Goal: Find specific page/section: Find specific page/section

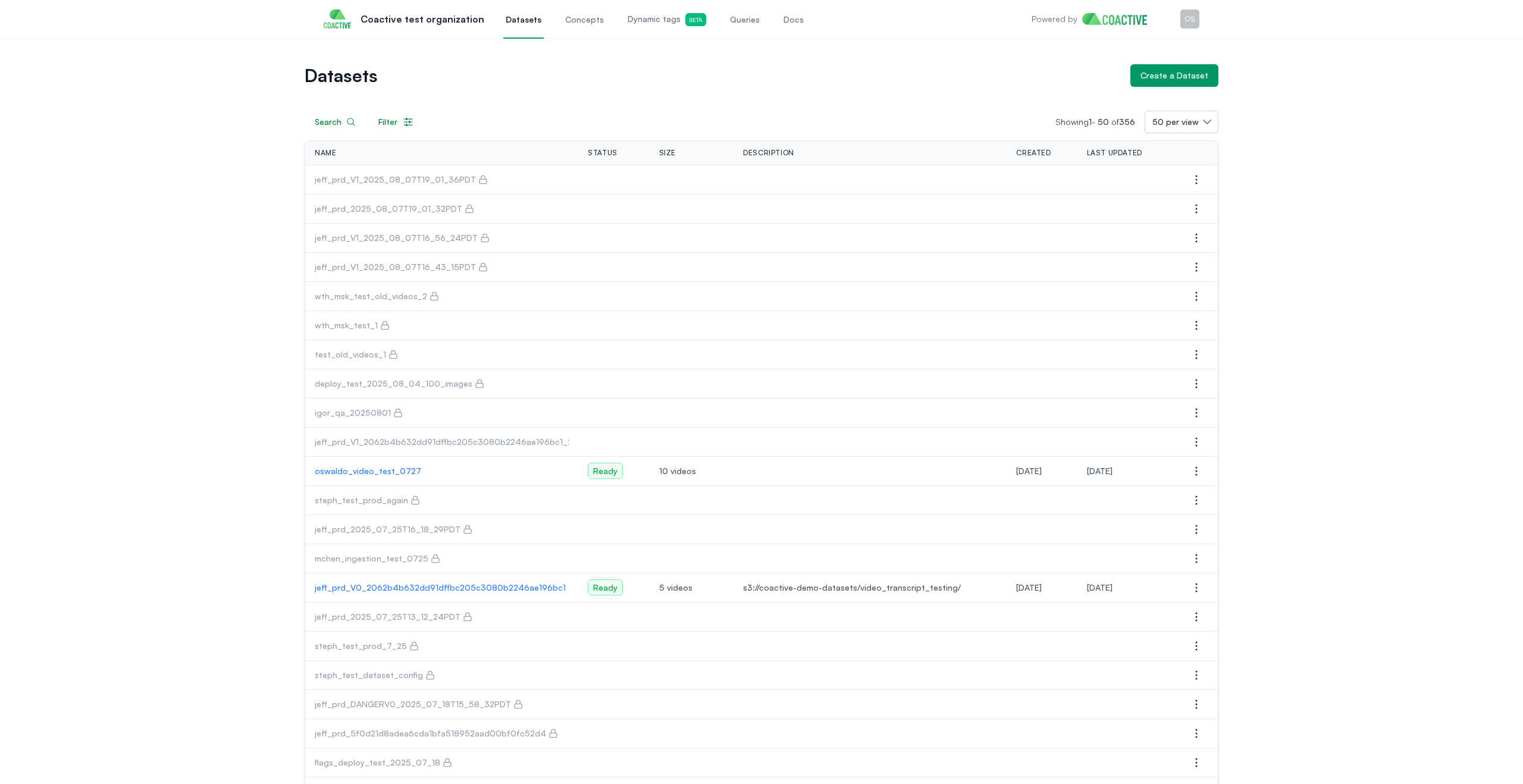
click at [389, 467] on p "oswaldo_video_test_0727" at bounding box center [441, 470] width 254 height 12
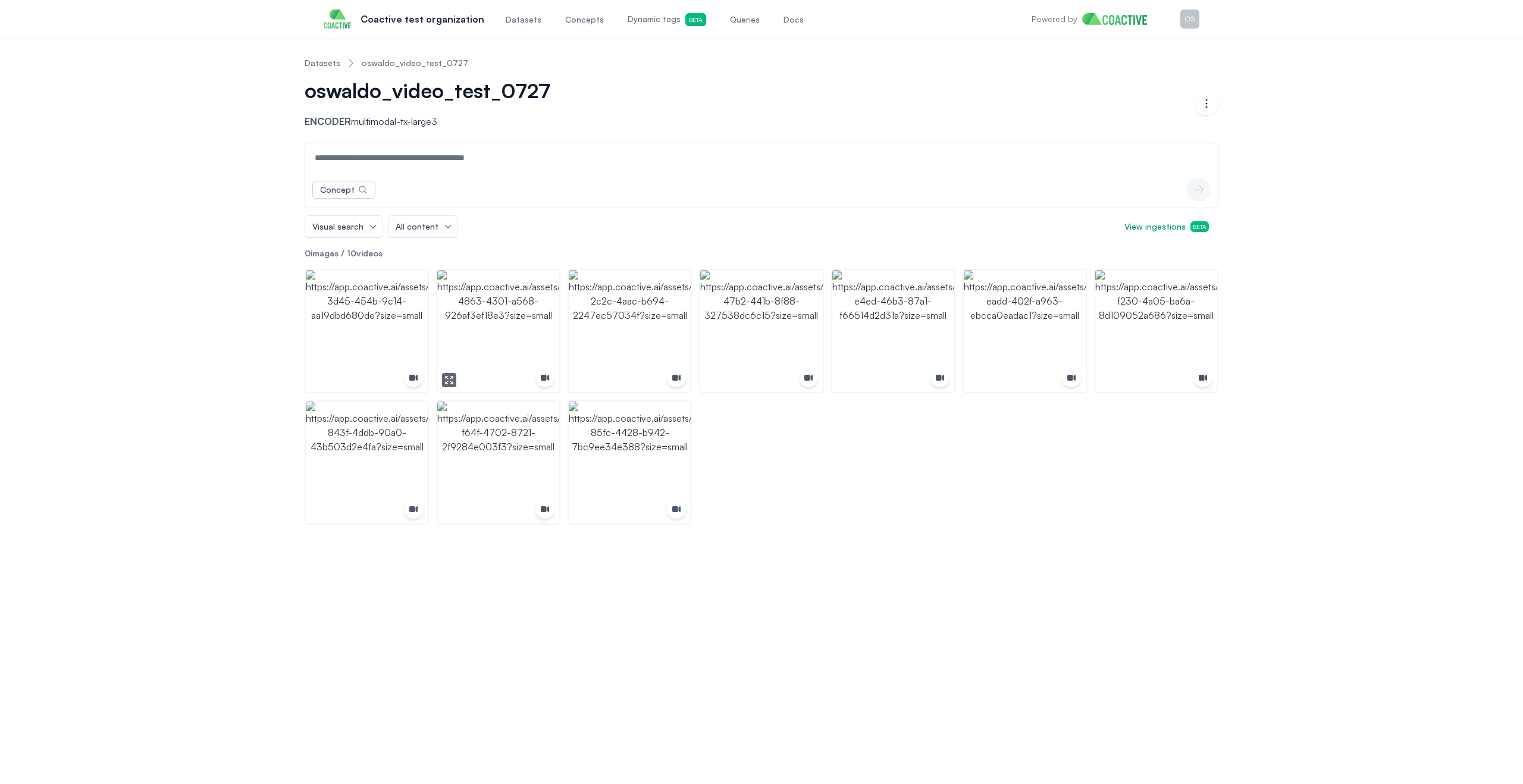
click at [520, 284] on img "button" at bounding box center [498, 331] width 122 height 122
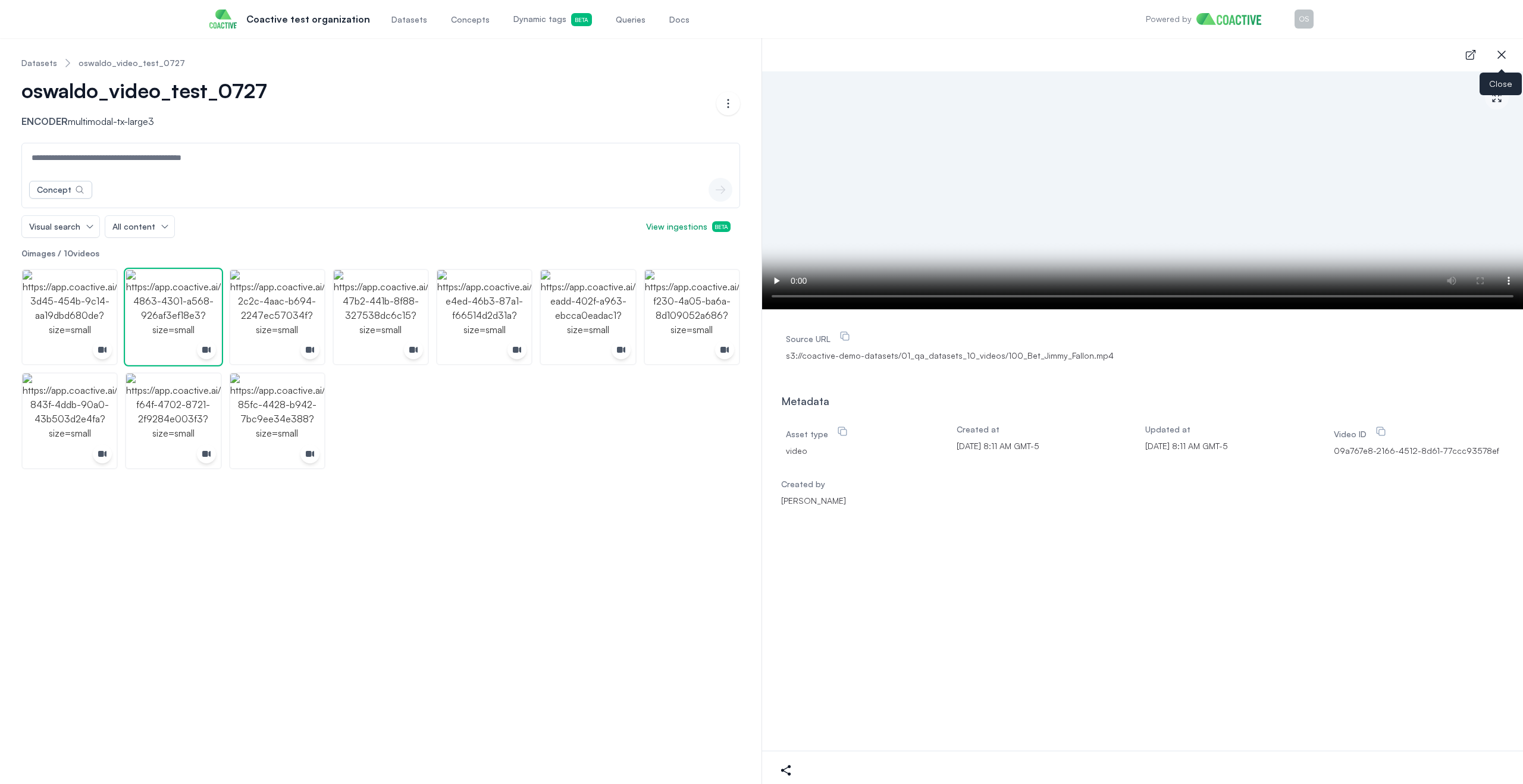
click at [1494, 51] on icon "button" at bounding box center [1501, 55] width 15 height 15
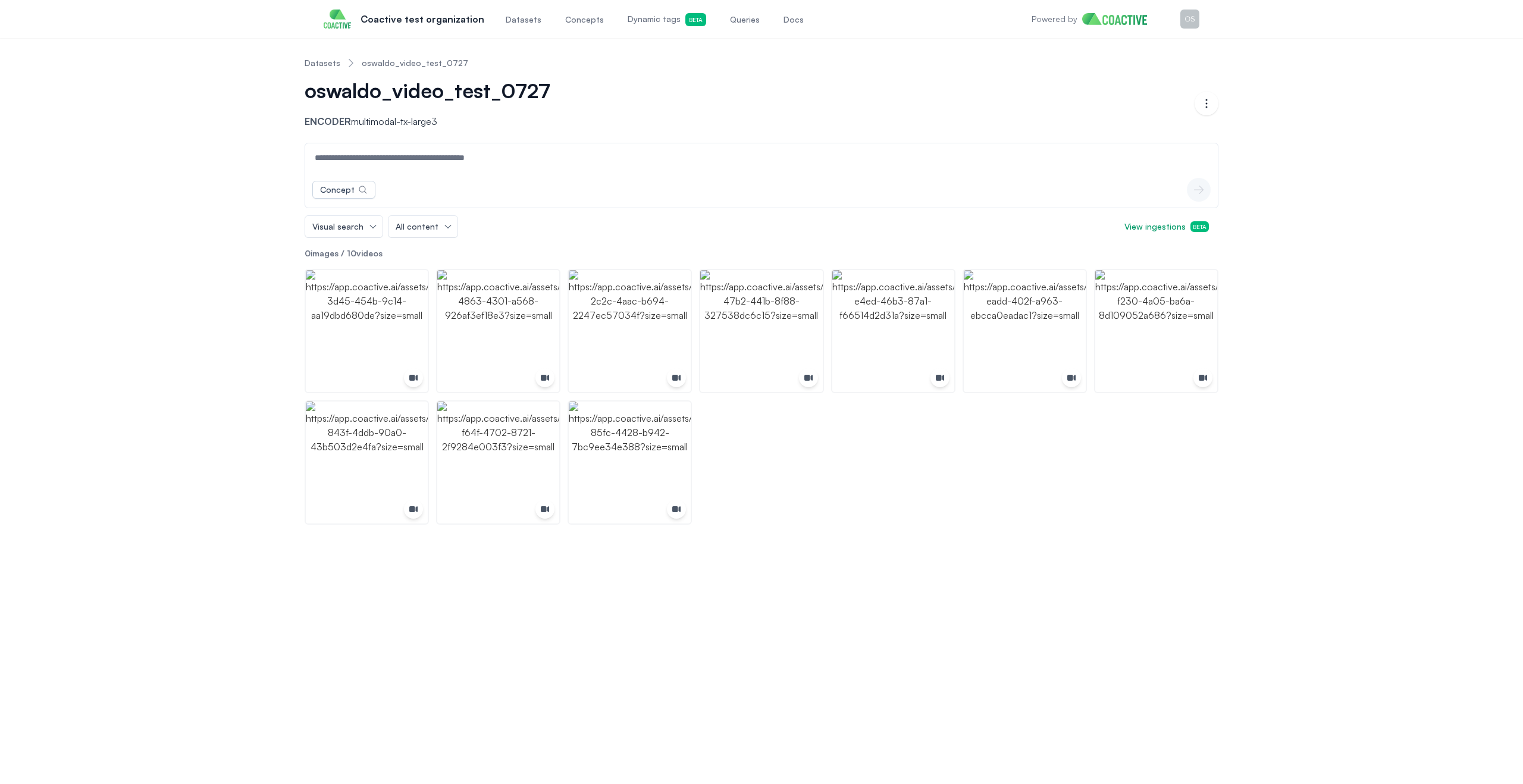
click at [340, 29] on div "Coactive test organization" at bounding box center [404, 19] width 160 height 38
click at [430, 22] on p "Coactive test organization" at bounding box center [423, 19] width 123 height 15
click at [525, 22] on span "Datasets" at bounding box center [524, 19] width 35 height 12
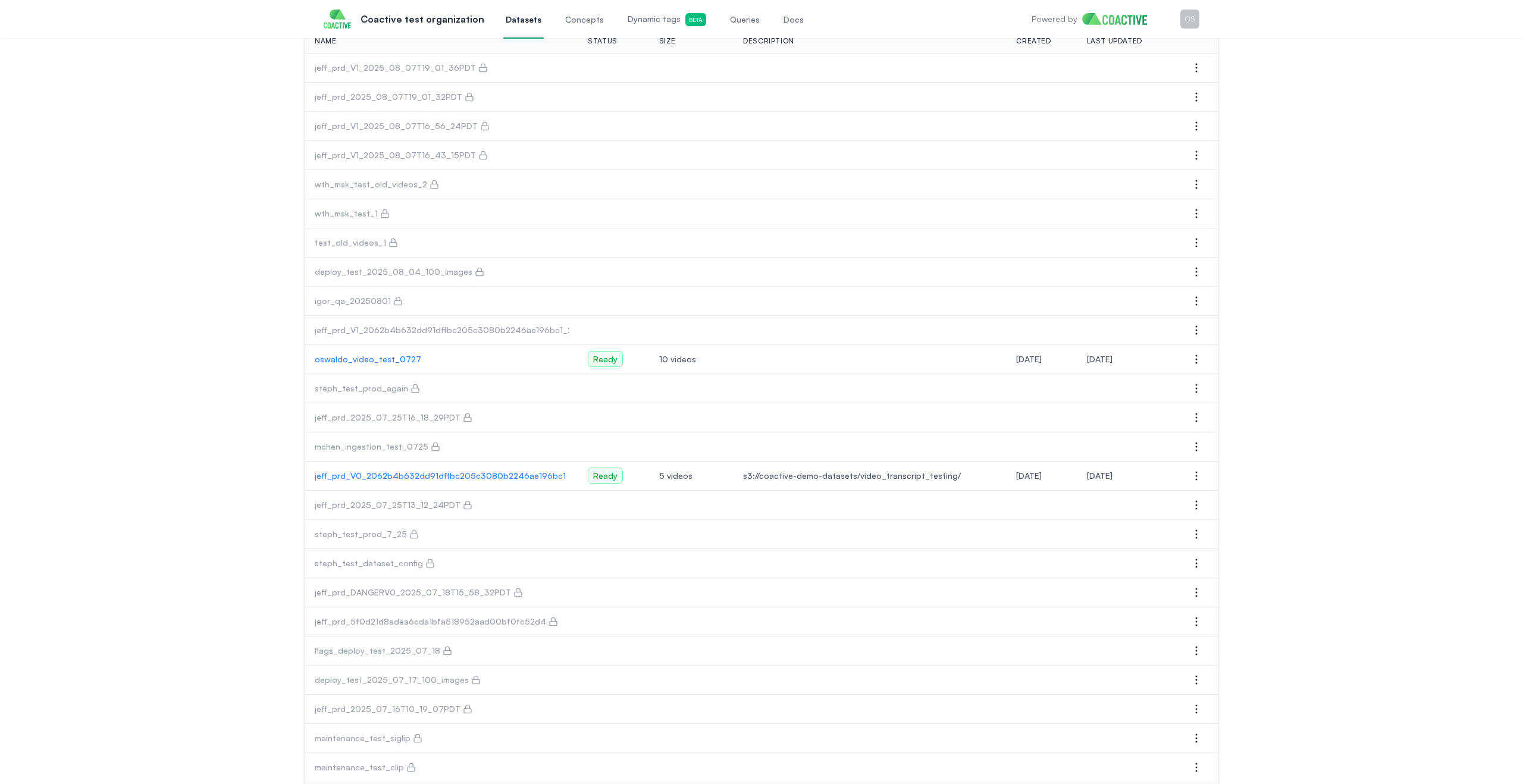
scroll to position [359, 0]
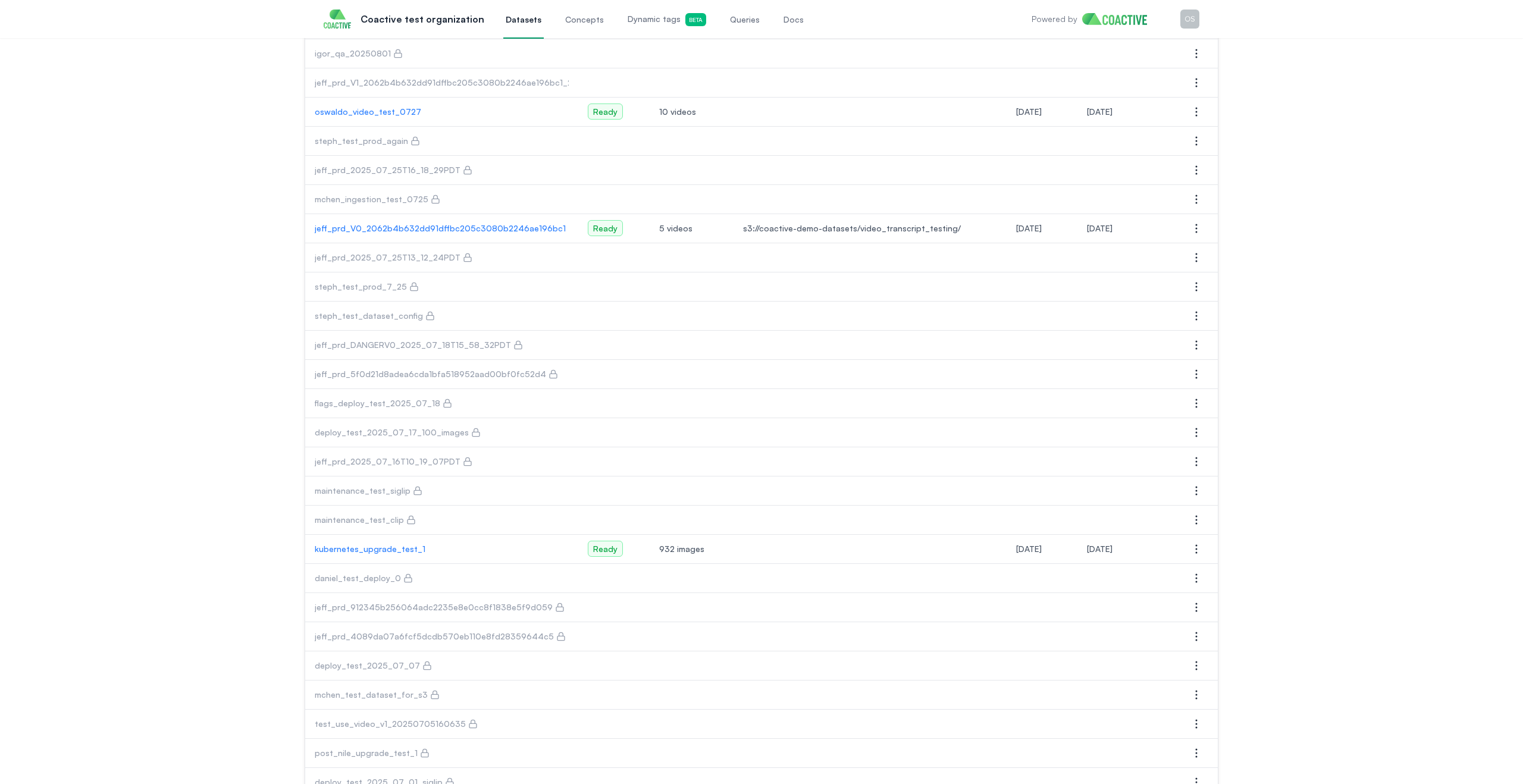
click at [378, 553] on p "kubernetes_upgrade_test_1" at bounding box center [441, 548] width 254 height 12
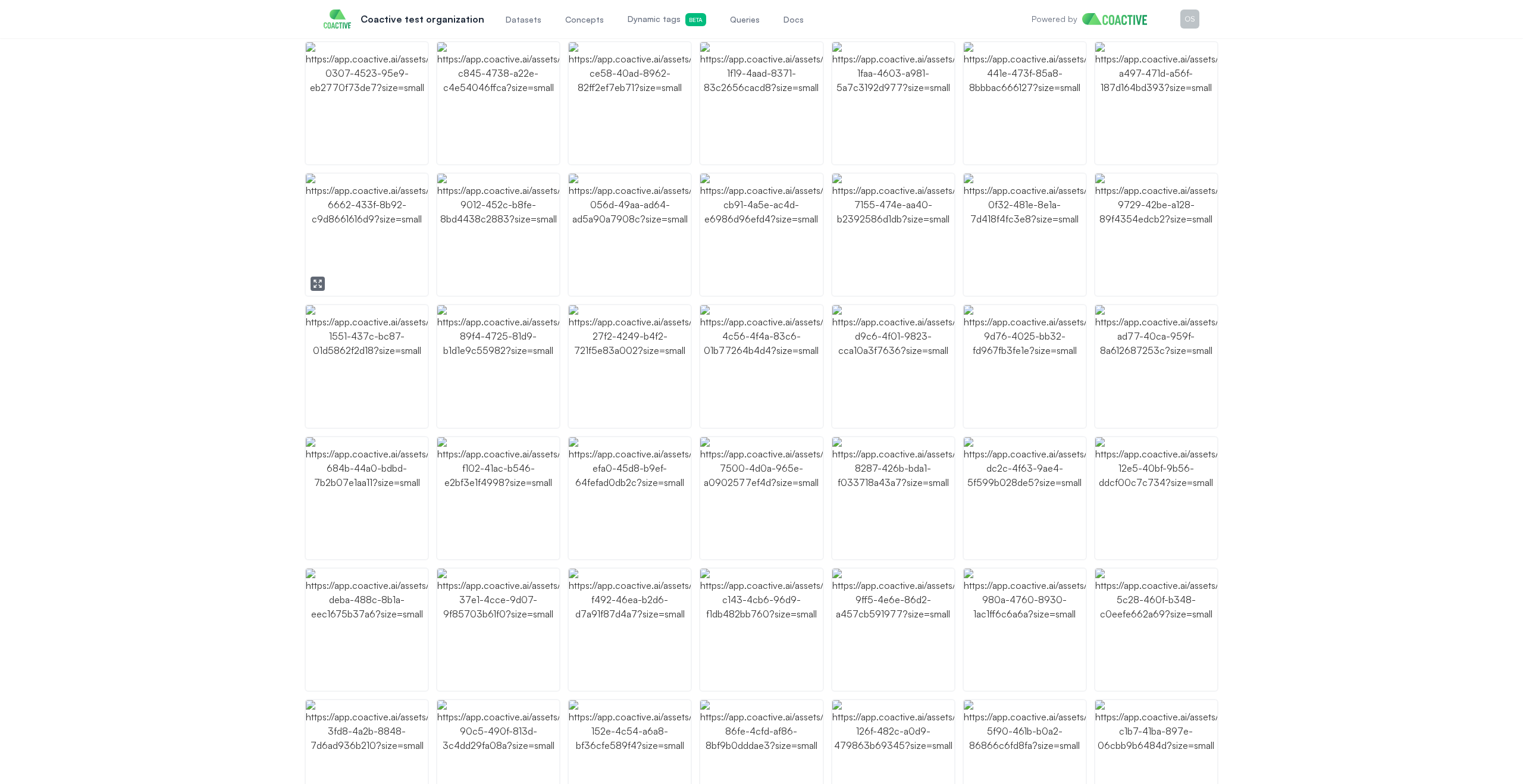
click at [399, 207] on img "button" at bounding box center [367, 234] width 122 height 122
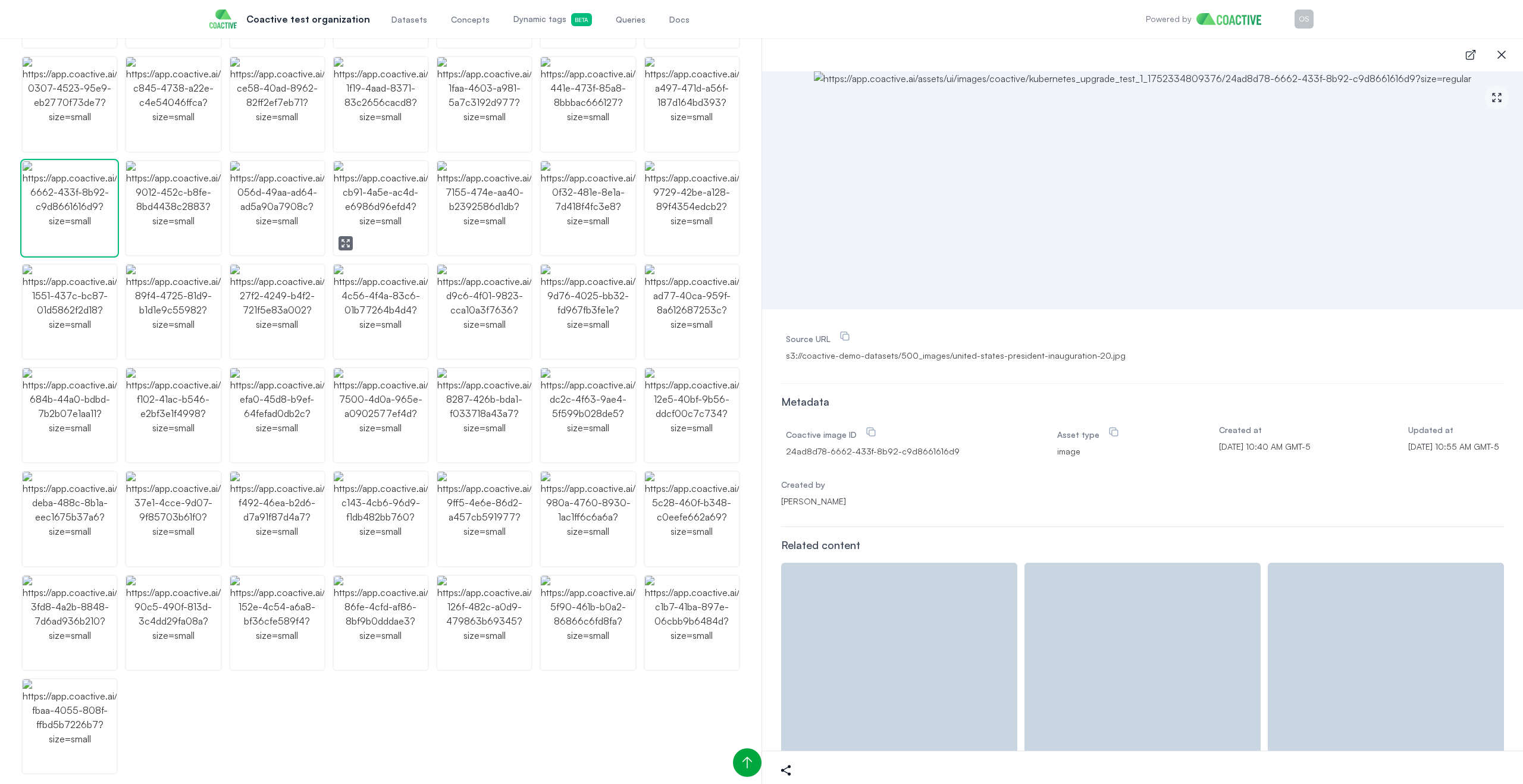
scroll to position [359, 0]
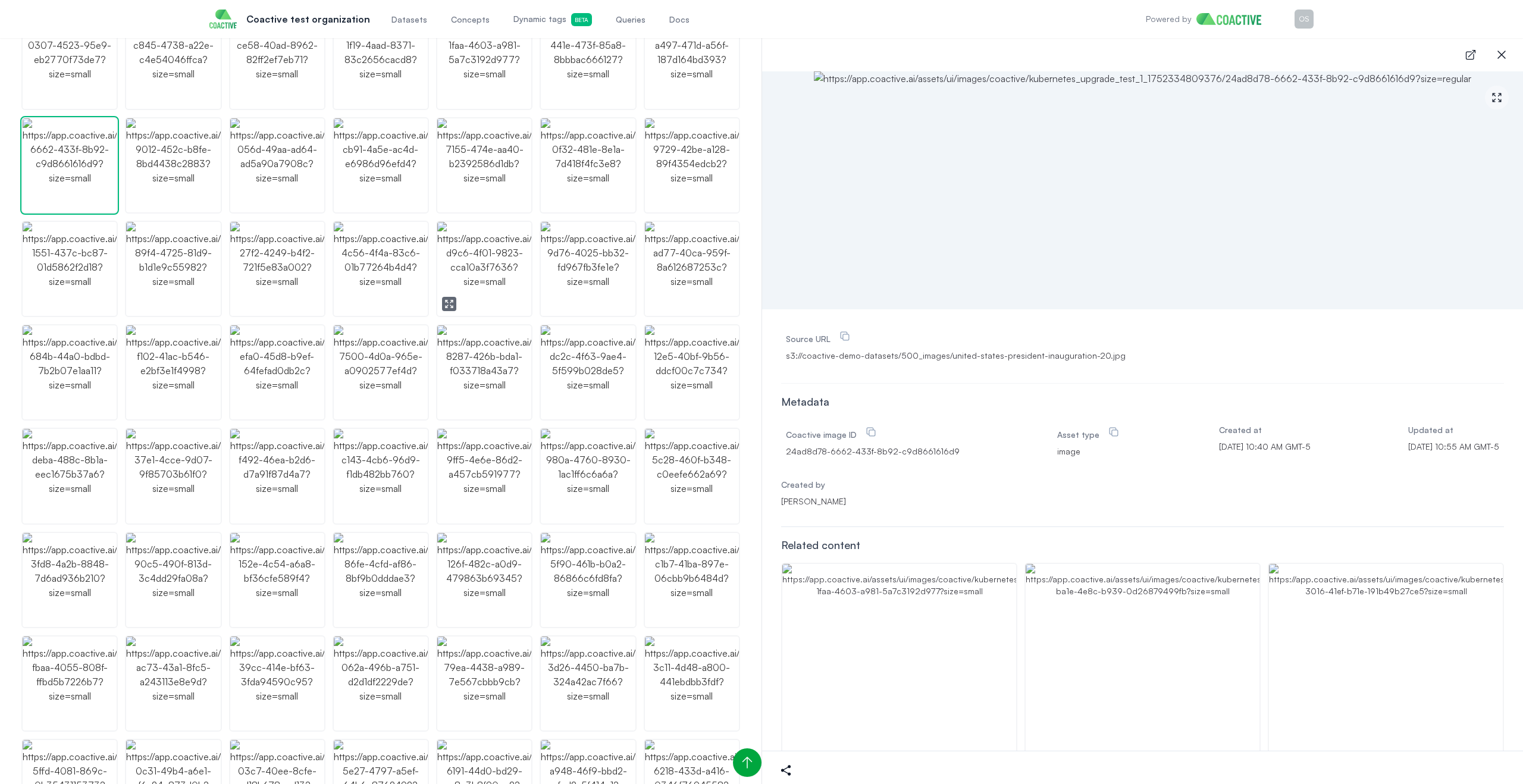
click at [484, 299] on img "button" at bounding box center [484, 269] width 94 height 94
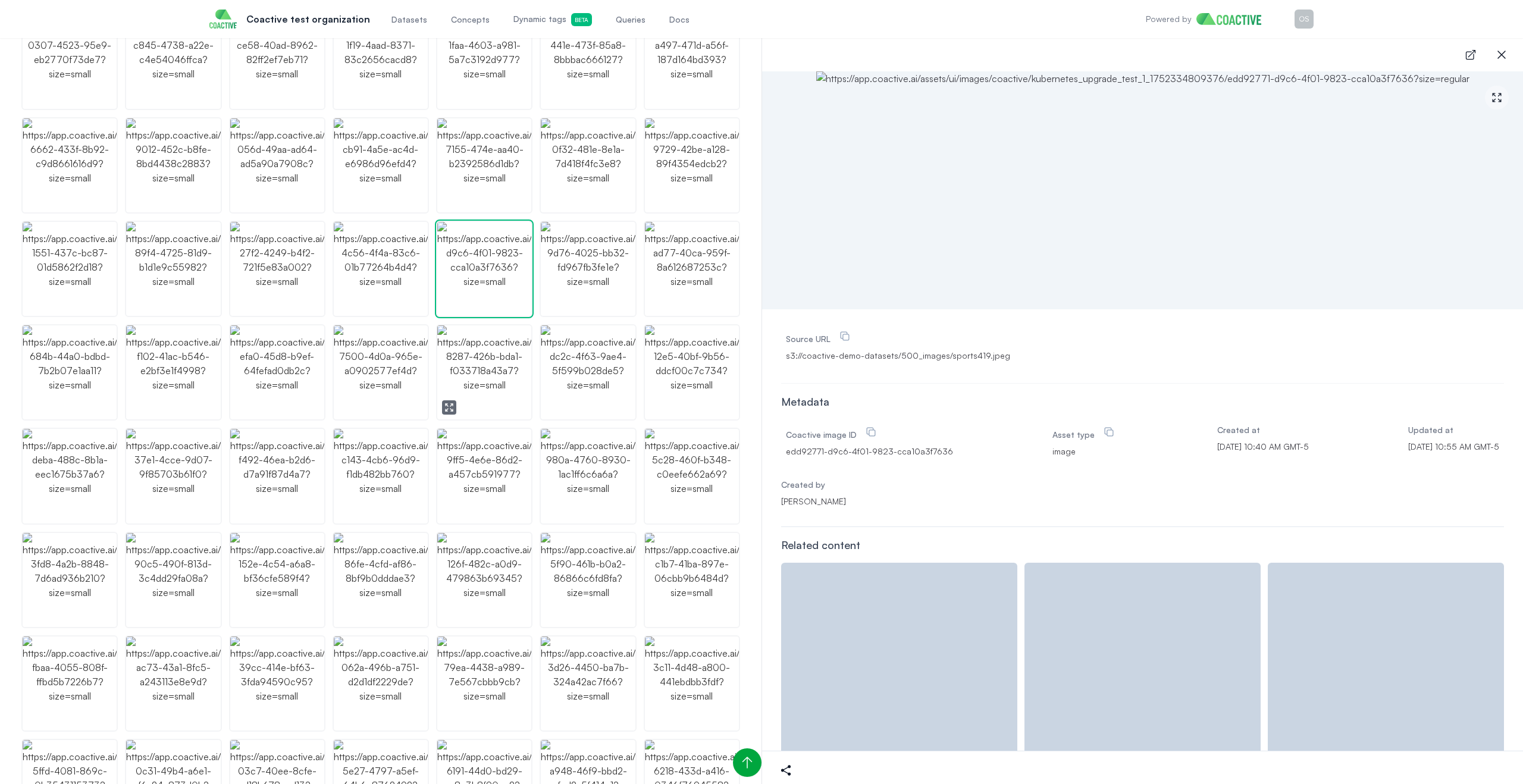
click at [477, 355] on img "button" at bounding box center [484, 372] width 94 height 94
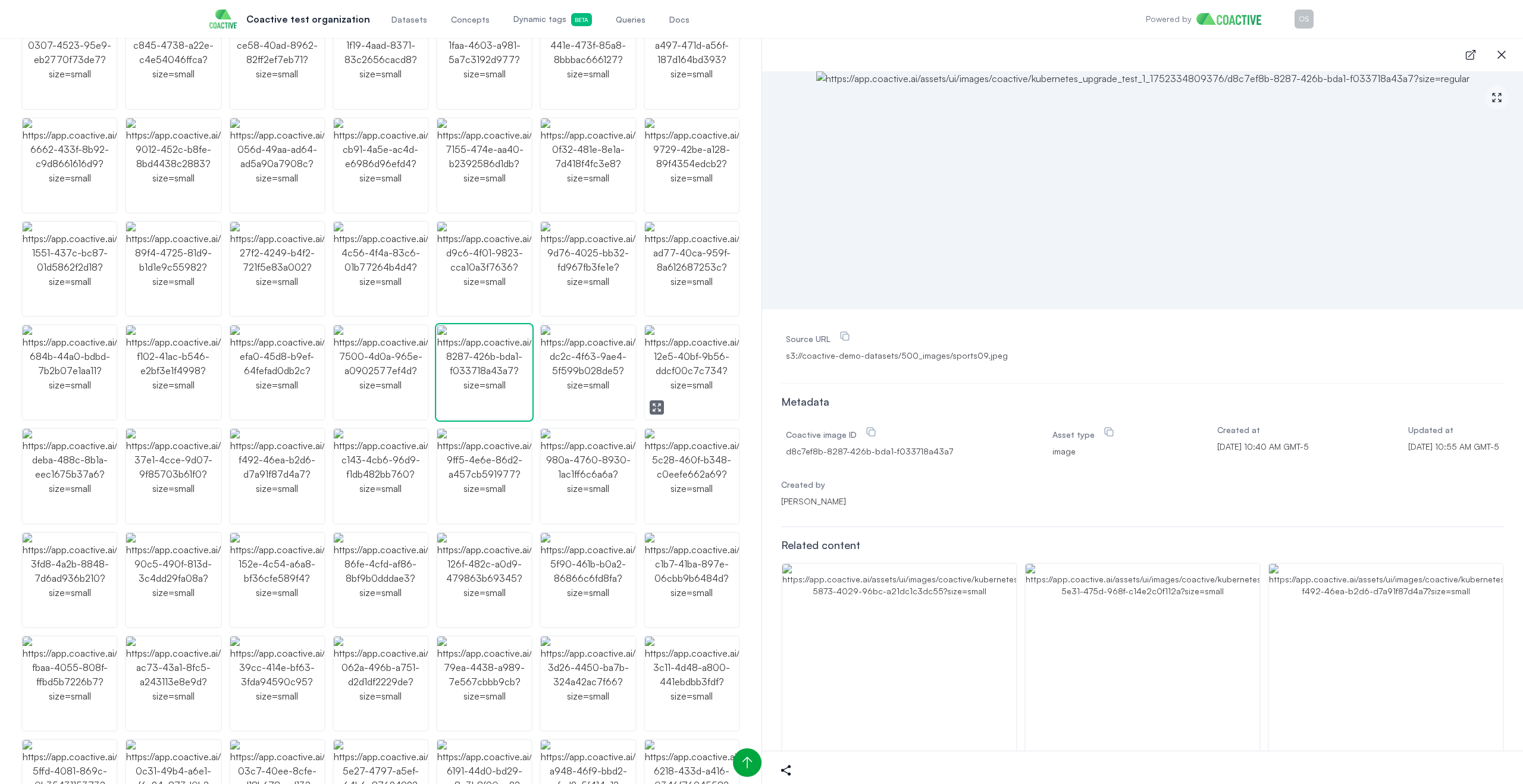
click at [676, 405] on img "button" at bounding box center [692, 372] width 94 height 94
click at [574, 467] on img "button" at bounding box center [588, 476] width 94 height 94
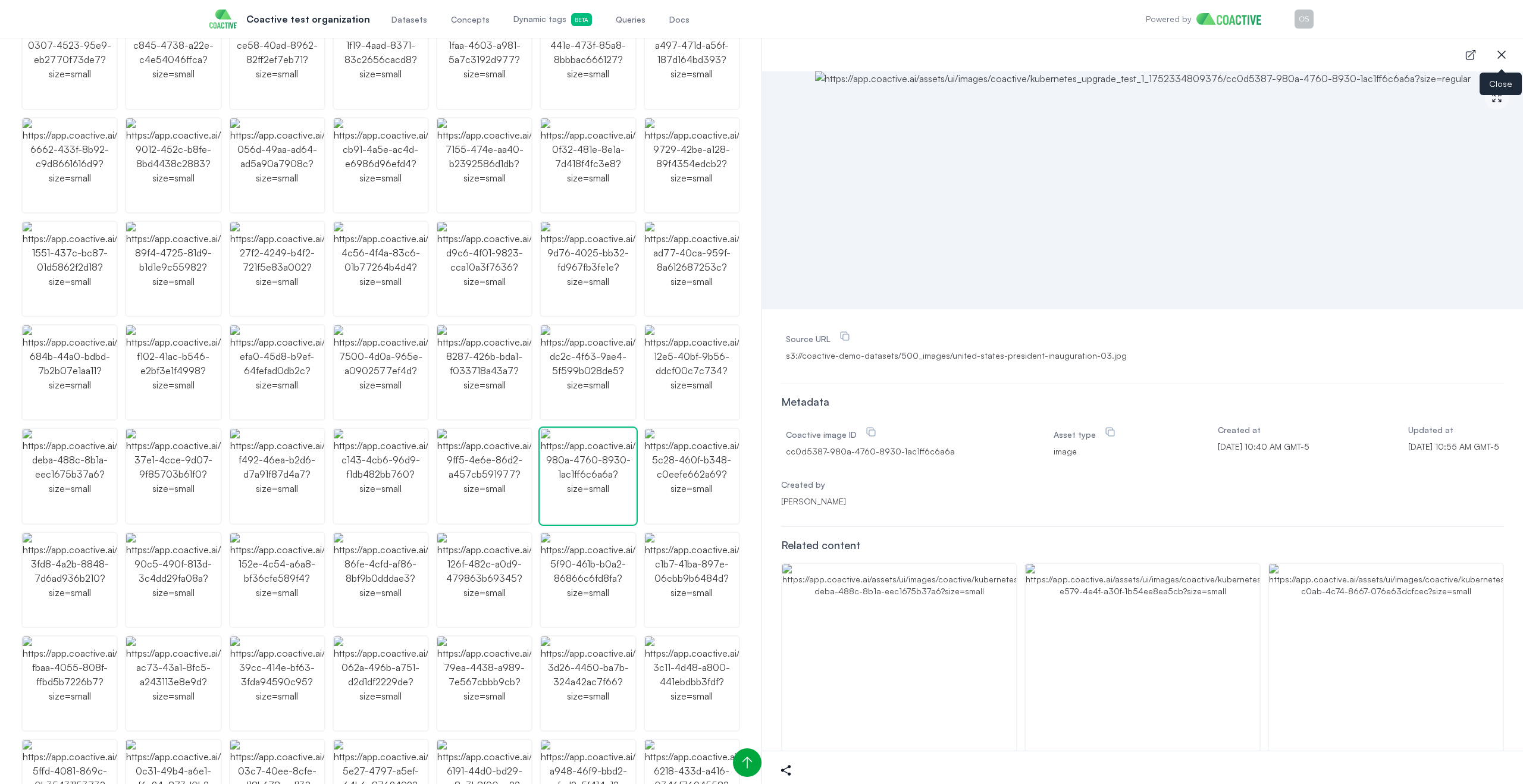
drag, startPoint x: 1502, startPoint y: 48, endPoint x: 1377, endPoint y: 33, distance: 125.9
click at [1498, 48] on icon "button" at bounding box center [1501, 55] width 15 height 15
